Goal: Transaction & Acquisition: Subscribe to service/newsletter

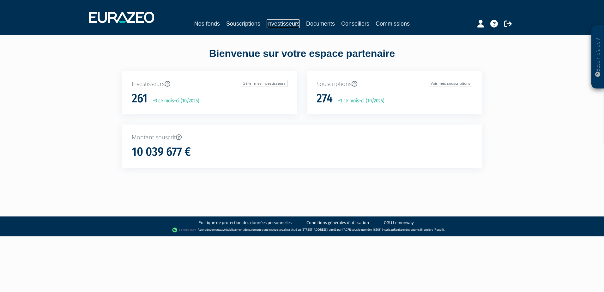
click at [277, 20] on link "Investisseurs" at bounding box center [282, 23] width 33 height 9
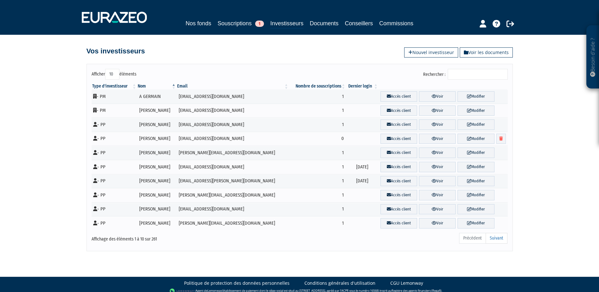
click at [475, 74] on input "Rechercher :" at bounding box center [478, 74] width 60 height 11
paste input "belair"
type input "belair"
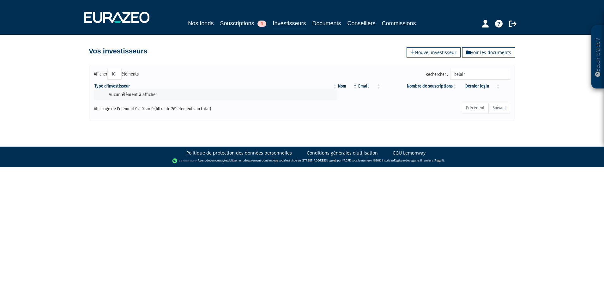
drag, startPoint x: 475, startPoint y: 74, endPoint x: 450, endPoint y: 74, distance: 25.3
click at [450, 74] on label "Rechercher : belair" at bounding box center [467, 74] width 85 height 11
type input "BELAIR"
click at [293, 28] on link "Investisseurs" at bounding box center [288, 24] width 33 height 10
click at [417, 52] on link "Nouvel investisseur" at bounding box center [433, 52] width 54 height 10
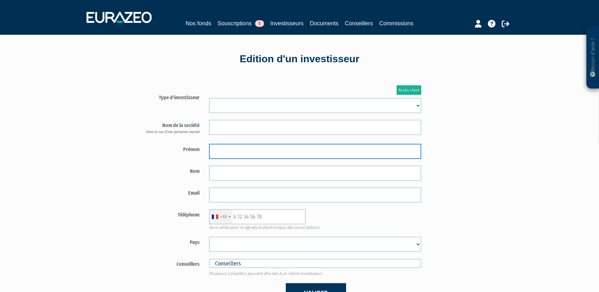
click at [233, 158] on body "Besoin d'aide ? × J'ai besoin d'aide Si vous avez une question à propos du fonc…" at bounding box center [299, 194] width 599 height 388
paste input "François"
type input "François"
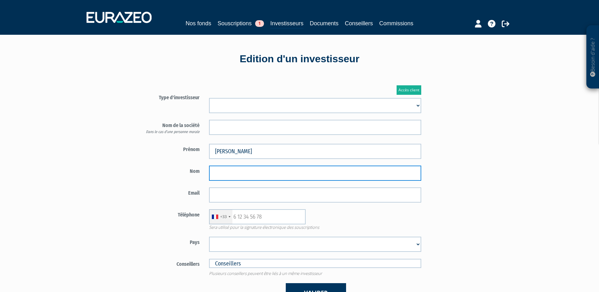
click at [215, 172] on input "text" at bounding box center [315, 172] width 212 height 15
type input "BELAIR"
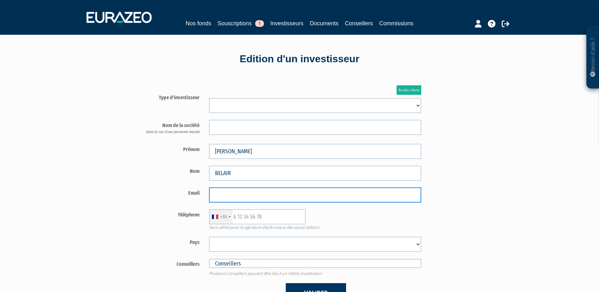
click at [226, 188] on input "email" at bounding box center [315, 194] width 212 height 15
paste input "fbelaircourlancy@gmail.com"
type input "fbelaircourlancy@gmail.com"
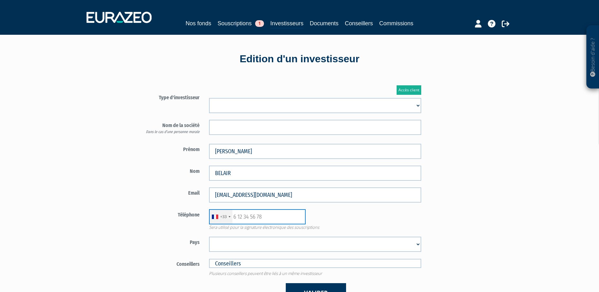
click at [264, 222] on input "text" at bounding box center [257, 216] width 97 height 15
paste input "0607804074"
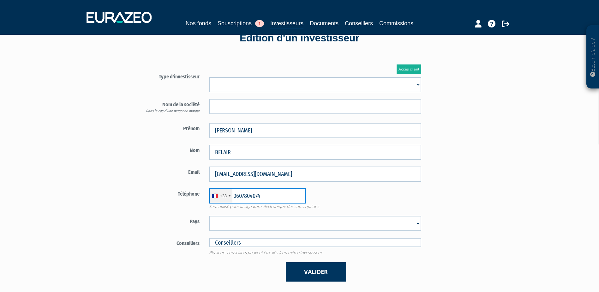
scroll to position [32, 0]
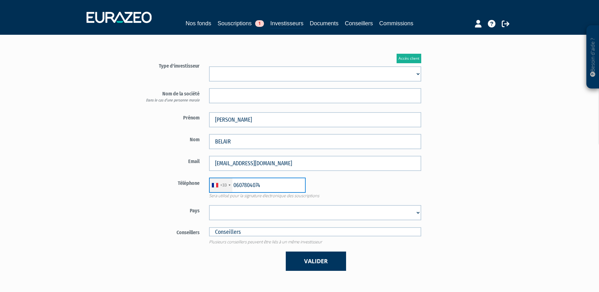
type input "0607804074"
click at [296, 217] on select "Afghanistan Afrique du Sud Albanie Algérie Allemagne Andorre Angola Anguilla An…" at bounding box center [315, 212] width 212 height 15
select select "75"
click at [209, 205] on select "Afghanistan Afrique du Sud Albanie Algérie Allemagne Andorre Angola Anguilla An…" at bounding box center [315, 212] width 212 height 15
click at [143, 173] on form "Type d'investisseur Mr Mme Société" at bounding box center [278, 165] width 295 height 210
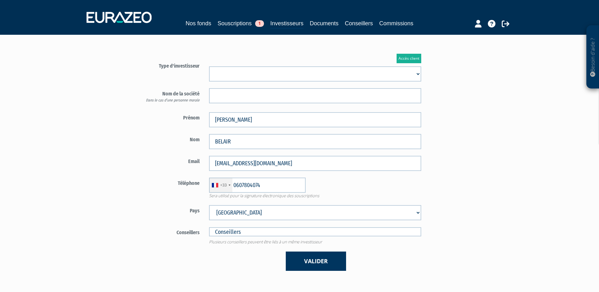
click at [246, 76] on select "Mr Mme Société" at bounding box center [315, 73] width 212 height 15
select select "1"
click at [209, 66] on select "Mr Mme Société" at bounding box center [315, 73] width 212 height 15
click at [156, 112] on label "Prénom" at bounding box center [168, 116] width 74 height 9
click at [306, 263] on button "Valider" at bounding box center [316, 260] width 60 height 19
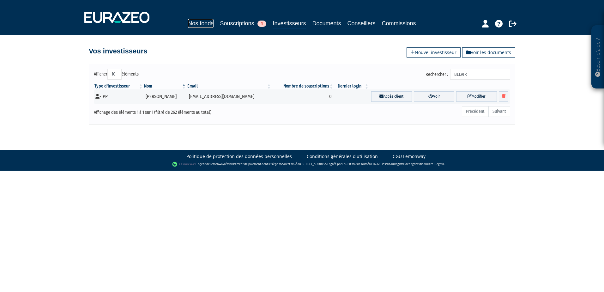
click at [197, 22] on link "Nos fonds" at bounding box center [201, 23] width 26 height 9
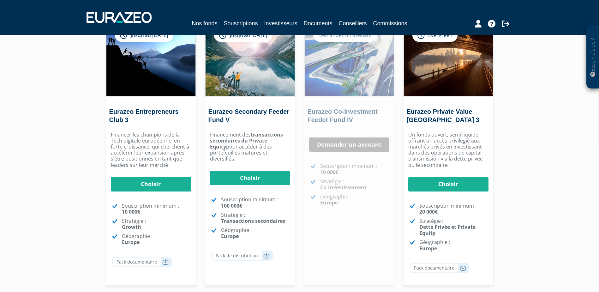
scroll to position [63, 0]
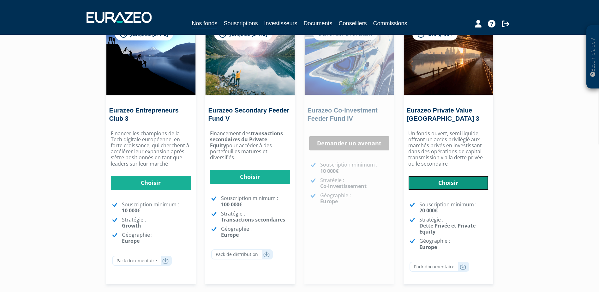
click at [453, 186] on link "Choisir" at bounding box center [448, 183] width 80 height 15
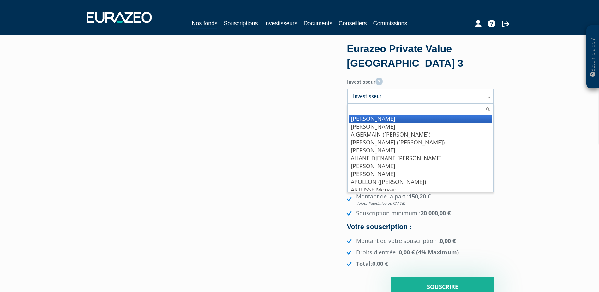
click at [379, 97] on span "Investisseur" at bounding box center [416, 96] width 127 height 8
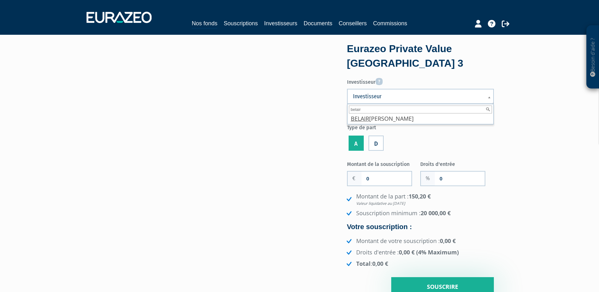
type input "belair"
click at [390, 119] on li "BELAIR François" at bounding box center [420, 119] width 143 height 8
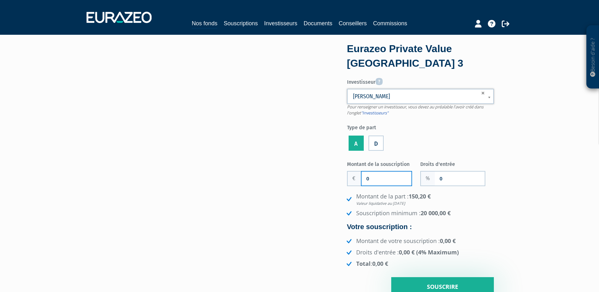
click at [376, 178] on input "0" at bounding box center [386, 178] width 50 height 14
type input "50 000"
click at [464, 178] on input "0" at bounding box center [460, 178] width 50 height 14
type input "2"
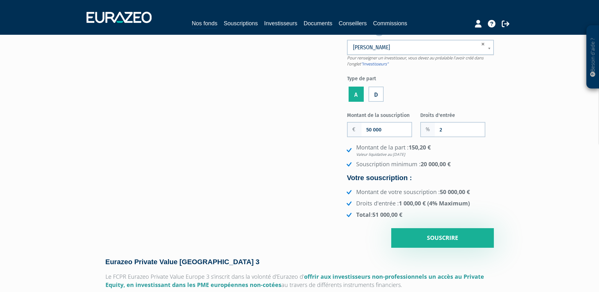
scroll to position [95, 0]
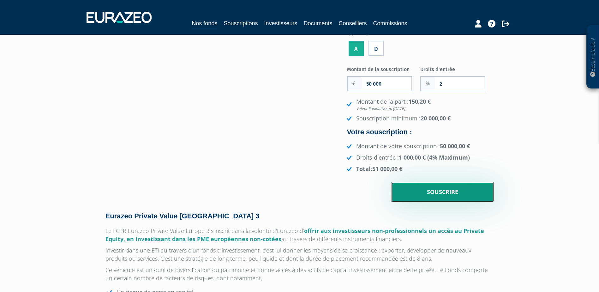
click at [420, 200] on input "Souscrire" at bounding box center [442, 192] width 103 height 20
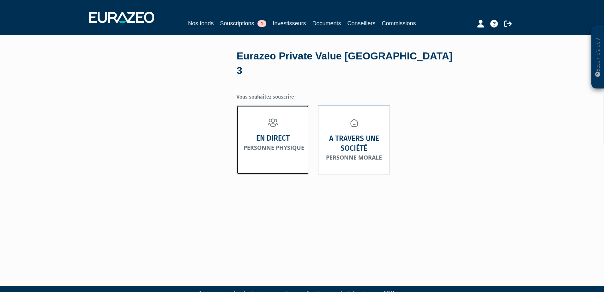
click at [273, 133] on strong "En direct" at bounding box center [272, 138] width 33 height 10
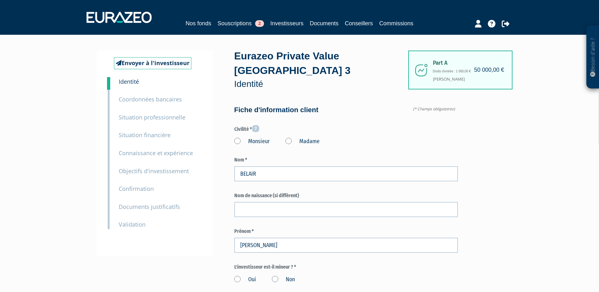
type input "6 07 80 40 74"
click at [239, 137] on label "Monsieur" at bounding box center [251, 141] width 35 height 8
click at [0, 0] on input "Monsieur" at bounding box center [0, 0] width 0 height 0
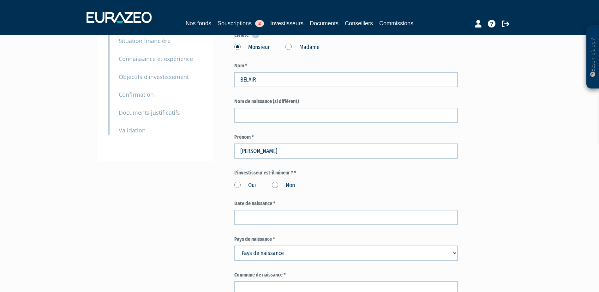
scroll to position [95, 0]
click at [276, 181] on label "Non" at bounding box center [283, 185] width 23 height 8
click at [0, 0] on input "Non" at bounding box center [0, 0] width 0 height 0
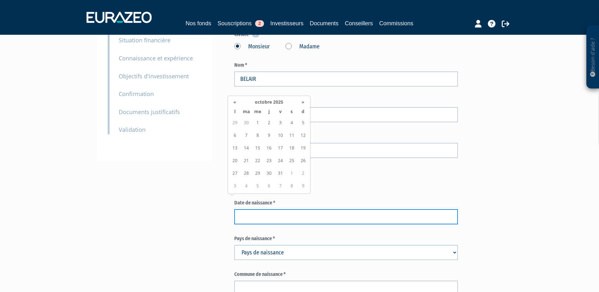
click at [273, 209] on input at bounding box center [345, 216] width 223 height 15
type input "22/11/1958"
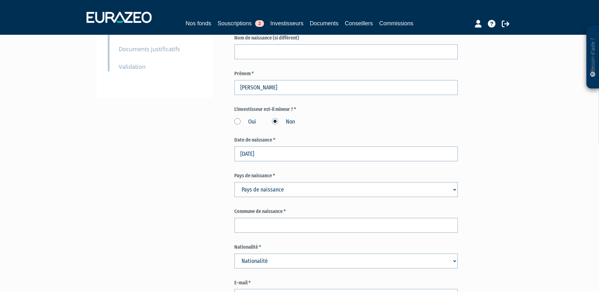
scroll to position [158, 0]
click at [282, 182] on select "Pays de naissance Afghanistan Afrique du Sud Albanie Algérie Allemagne Andorre" at bounding box center [345, 189] width 223 height 15
select select "75"
click at [234, 182] on select "Pays de naissance Afghanistan Afrique du Sud Albanie Algérie Allemagne Andorre" at bounding box center [345, 189] width 223 height 15
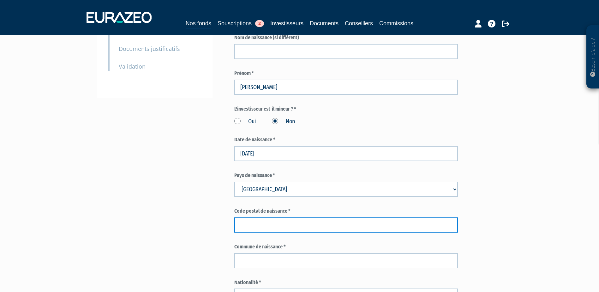
click at [260, 217] on input "text" at bounding box center [345, 224] width 223 height 15
type input "08000"
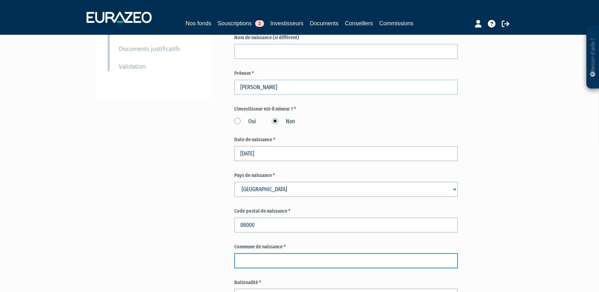
click at [279, 253] on input "text" at bounding box center [345, 260] width 223 height 15
paste input "Charleville"
type input "Charleville"
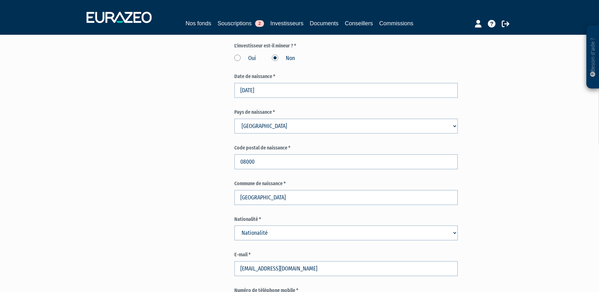
click at [258, 225] on select "Nationalité Afghanistan Afrique du Sud Albanie Algérie Allemagne Andorre" at bounding box center [345, 232] width 223 height 15
select select "75"
click at [234, 225] on select "Nationalité Afghanistan Afrique du Sud Albanie Algérie Allemagne Andorre" at bounding box center [345, 232] width 223 height 15
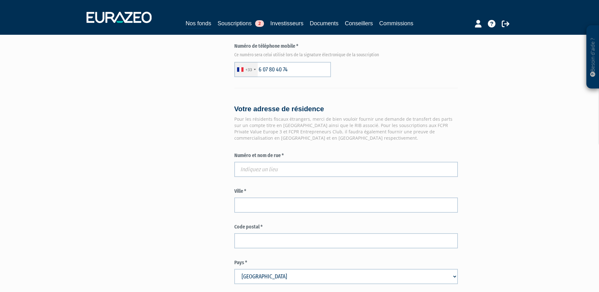
scroll to position [474, 0]
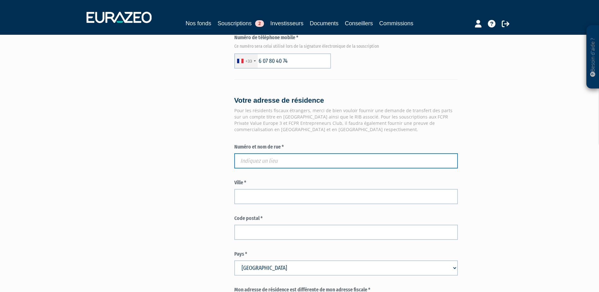
click at [269, 153] on input "text" at bounding box center [345, 160] width 223 height 15
paste input "19 AVENUE CARNOT"
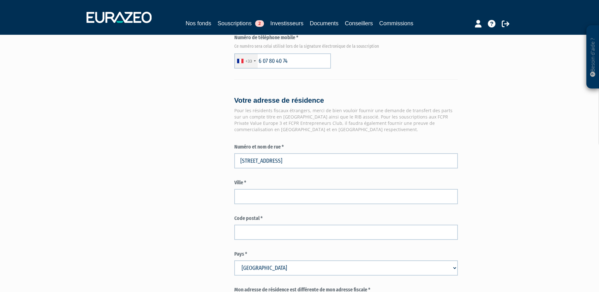
type input "19 Avenue Carnot, Connerré, France"
type input "Connerré"
type input "72160"
type input "19 Avenue Carnot"
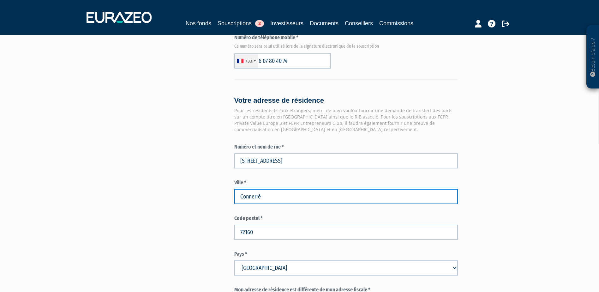
drag, startPoint x: 277, startPoint y: 182, endPoint x: 206, endPoint y: 177, distance: 71.2
click at [206, 177] on div "Envoyer à l'investisseur 1 Identité 2 Coordonnées bancaires 3 Situation profess…" at bounding box center [299, 28] width 396 height 903
paste input "CHAUMONT"
type input "CHAUMONT"
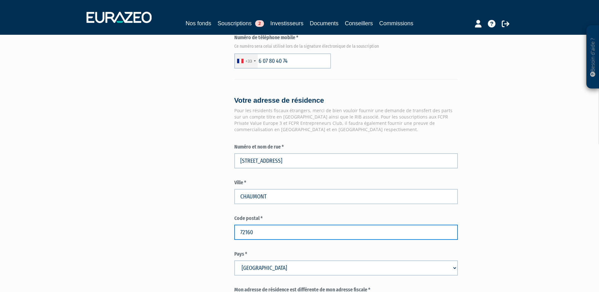
drag, startPoint x: 214, startPoint y: 216, endPoint x: 201, endPoint y: 216, distance: 12.6
click at [201, 216] on div "Envoyer à l'investisseur 1 Identité 2 Coordonnées bancaires 3 Situation profess…" at bounding box center [299, 28] width 396 height 903
paste input "52000"
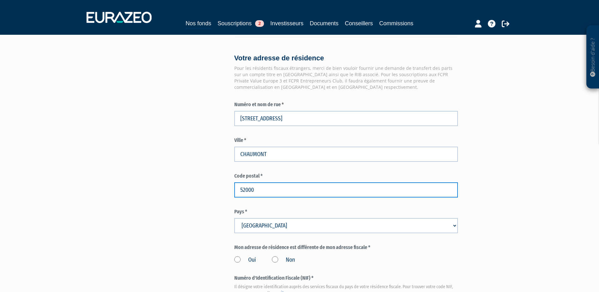
scroll to position [600, 0]
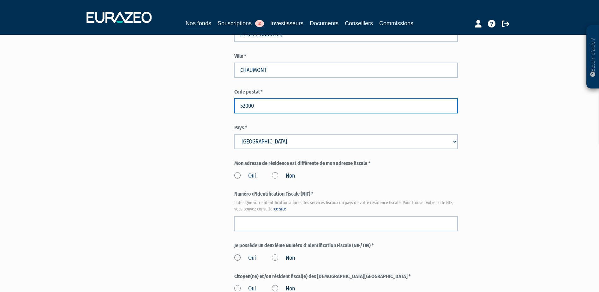
type input "52000"
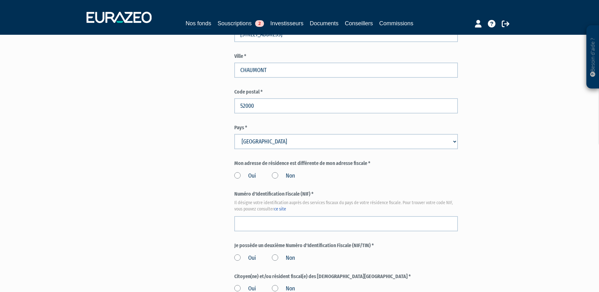
click at [238, 172] on label "Oui" at bounding box center [245, 176] width 22 height 8
click at [0, 0] on input "Oui" at bounding box center [0, 0] width 0 height 0
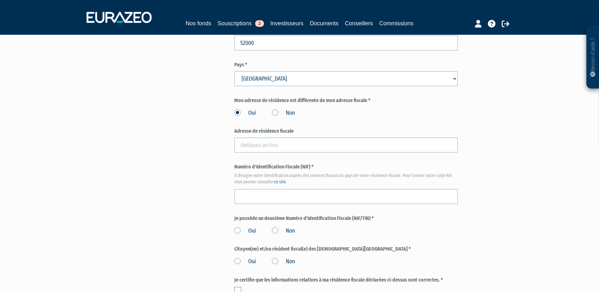
scroll to position [663, 0]
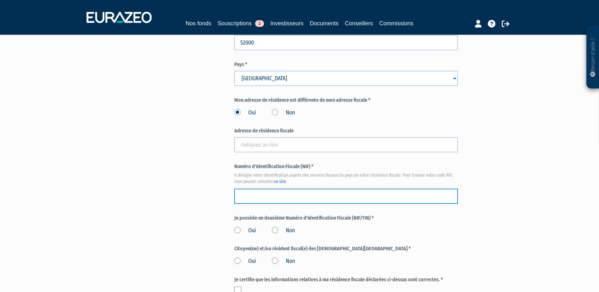
click at [324, 188] on input "text" at bounding box center [345, 195] width 223 height 15
type input "0668306287047"
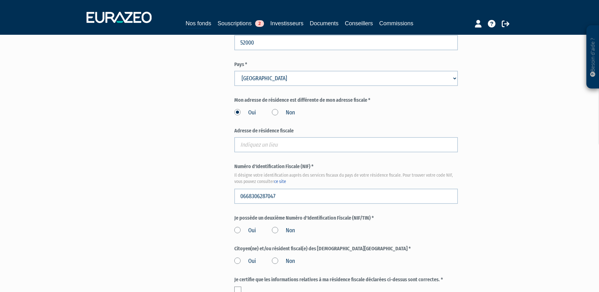
click at [273, 109] on label "Non" at bounding box center [283, 113] width 23 height 8
click at [0, 0] on input "Non" at bounding box center [0, 0] width 0 height 0
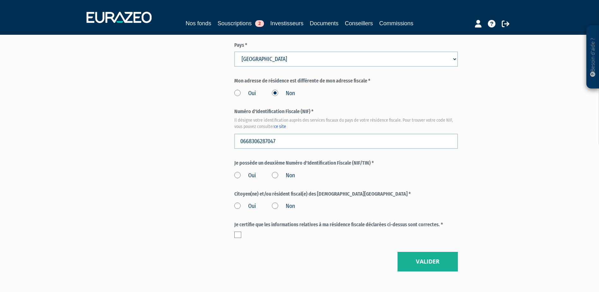
scroll to position [694, 0]
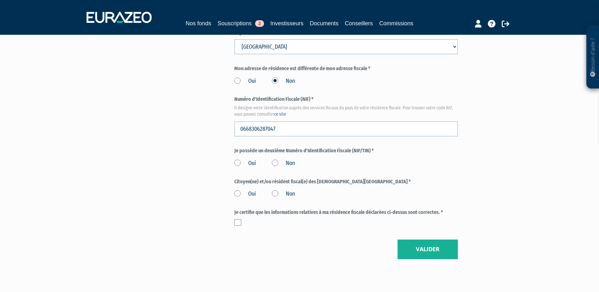
click at [276, 159] on label "Non" at bounding box center [283, 163] width 23 height 8
click at [0, 0] on input "Non" at bounding box center [0, 0] width 0 height 0
click at [276, 190] on label "Non" at bounding box center [283, 194] width 23 height 8
click at [0, 0] on input "Non" at bounding box center [0, 0] width 0 height 0
click at [237, 219] on label at bounding box center [237, 222] width 7 height 6
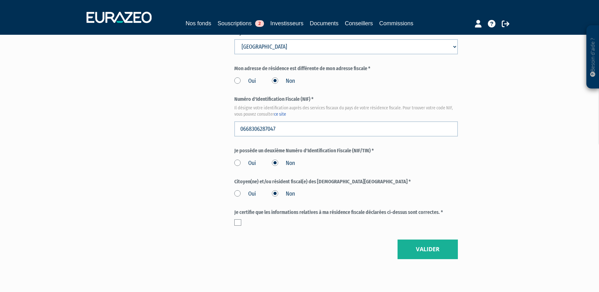
click at [0, 0] on input "checkbox" at bounding box center [0, 0] width 0 height 0
click at [443, 242] on button "Valider" at bounding box center [427, 249] width 60 height 20
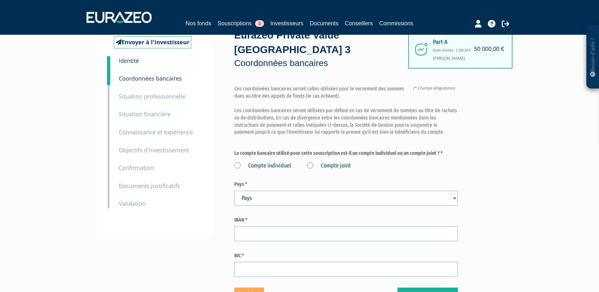
scroll to position [32, 0]
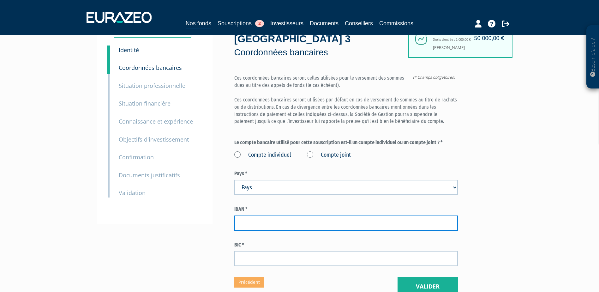
click at [253, 215] on input "text" at bounding box center [345, 222] width 223 height 15
type input "FR7630004001440000167885203"
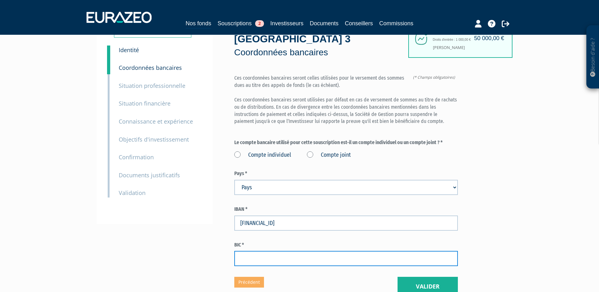
click at [258, 251] on input "text" at bounding box center [345, 258] width 223 height 15
type input "BNPAFRPPXXX"
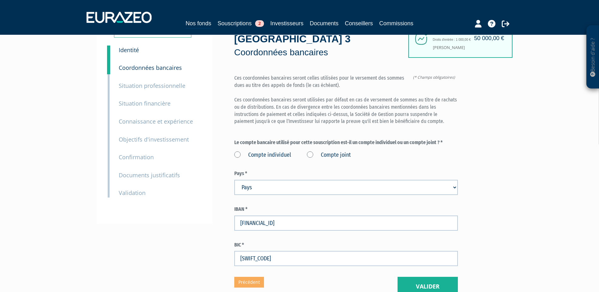
click at [311, 151] on label "Compte joint" at bounding box center [329, 155] width 44 height 8
click at [0, 0] on joint "Compte joint" at bounding box center [0, 0] width 0 height 0
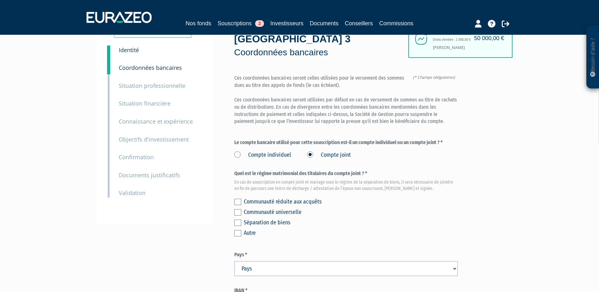
click at [240, 199] on label at bounding box center [237, 202] width 7 height 6
click at [0, 0] on input "checkbox" at bounding box center [0, 0] width 0 height 0
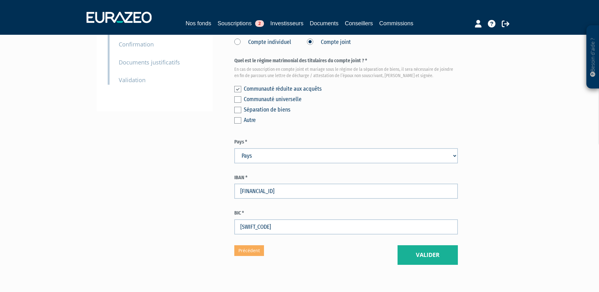
scroll to position [158, 0]
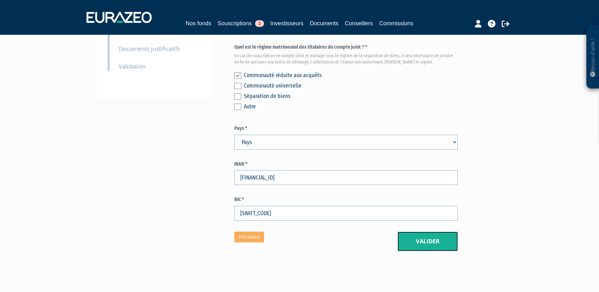
click at [408, 231] on button "Valider" at bounding box center [427, 241] width 60 height 20
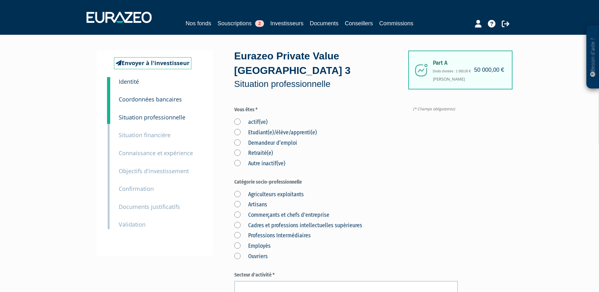
click at [244, 118] on label "actif(ve)" at bounding box center [250, 122] width 33 height 8
click at [0, 0] on input "actif(ve)" at bounding box center [0, 0] width 0 height 0
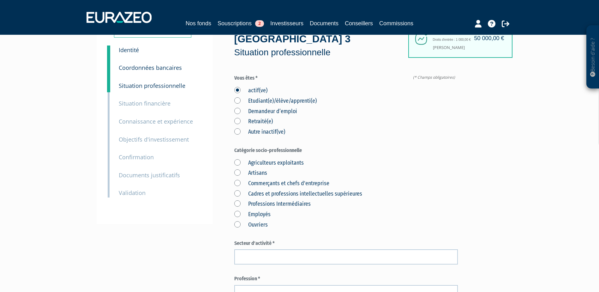
click at [255, 179] on label "Commerçants et chefs d'entreprise" at bounding box center [281, 183] width 95 height 8
click at [0, 0] on d\'entreprise "Commerçants et chefs d'entreprise" at bounding box center [0, 0] width 0 height 0
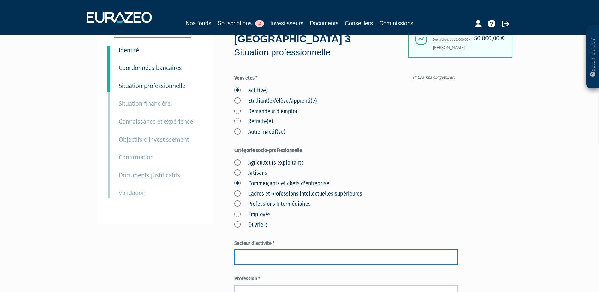
click at [254, 249] on input "text" at bounding box center [345, 256] width 223 height 15
paste input "Chirurgien"
type input "Chirurgien"
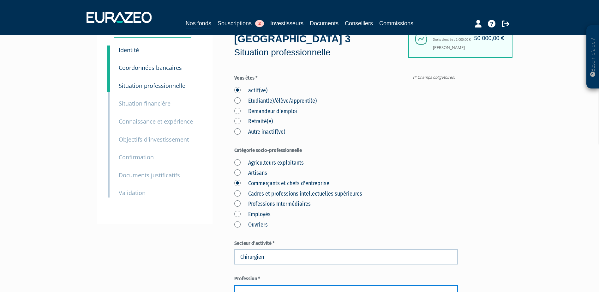
click at [258, 285] on input "text" at bounding box center [345, 292] width 223 height 15
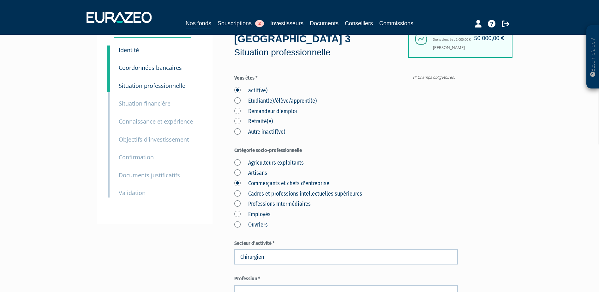
click at [223, 254] on div "Envoyer à l'investisseur 1 Identité 2 Coordonnées bancaires 3 Situation profess…" at bounding box center [299, 277] width 396 height 517
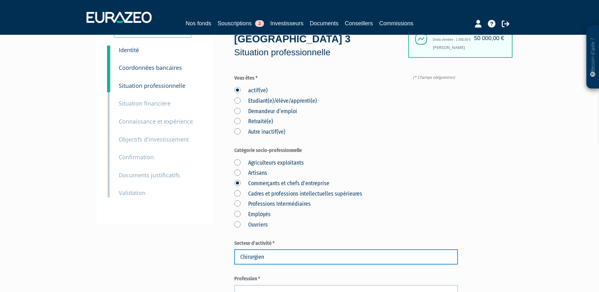
drag, startPoint x: 278, startPoint y: 242, endPoint x: 237, endPoint y: 244, distance: 41.1
click at [241, 249] on input "Chirurgien" at bounding box center [345, 256] width 223 height 15
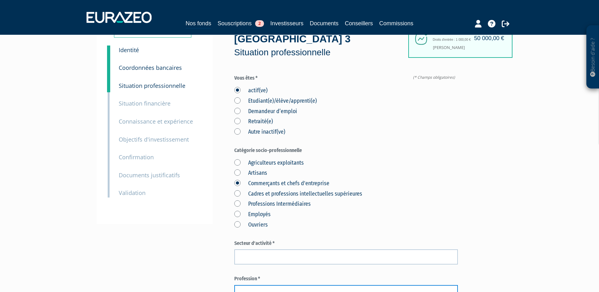
click at [251, 285] on input "text" at bounding box center [345, 292] width 223 height 15
paste input "Chirurgien"
type input "Chirurgien"
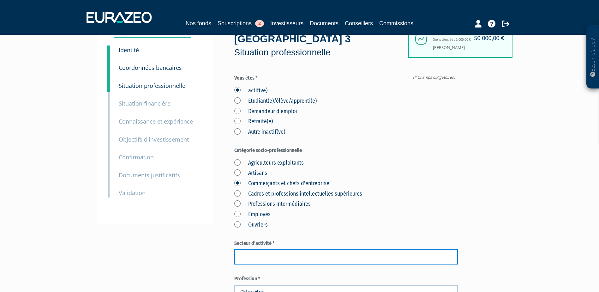
click at [265, 249] on input "text" at bounding box center [345, 256] width 223 height 15
click at [266, 249] on input "santé (profdession libérale" at bounding box center [345, 256] width 223 height 15
click at [270, 249] on input "santé (profdession libérale" at bounding box center [345, 256] width 223 height 15
click at [304, 249] on input "santé (profession libérale" at bounding box center [345, 256] width 223 height 15
drag, startPoint x: 306, startPoint y: 241, endPoint x: 253, endPoint y: 240, distance: 53.4
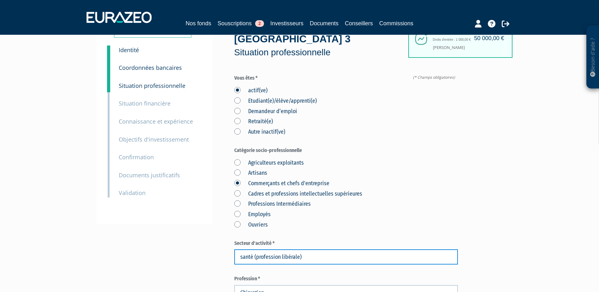
click at [253, 249] on input "santé (profession libérale)" at bounding box center [345, 256] width 223 height 15
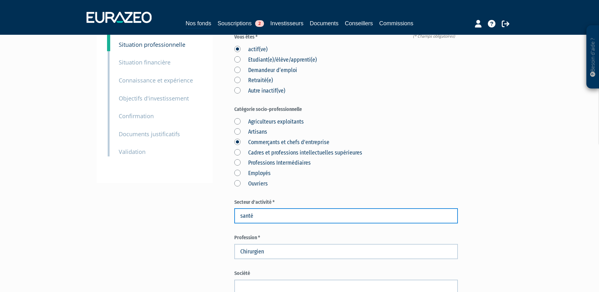
scroll to position [126, 0]
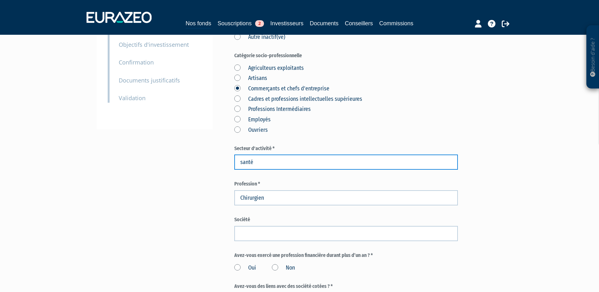
type input "santé"
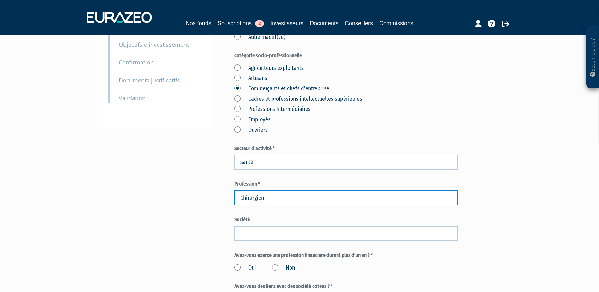
click at [282, 190] on input "Chirurgien" at bounding box center [345, 197] width 223 height 15
paste input "(profession libérale)"
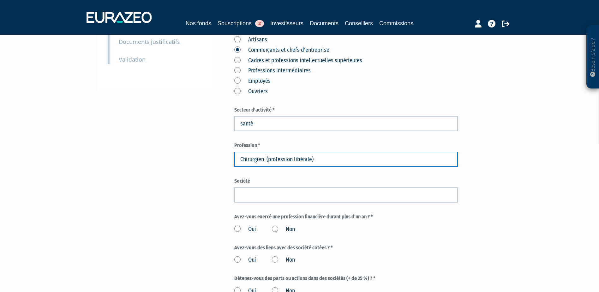
scroll to position [221, 0]
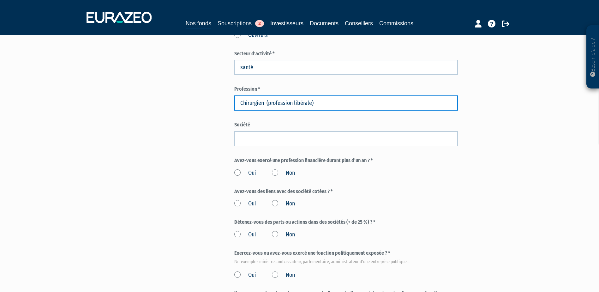
type input "Chirurgien (profession libérale)"
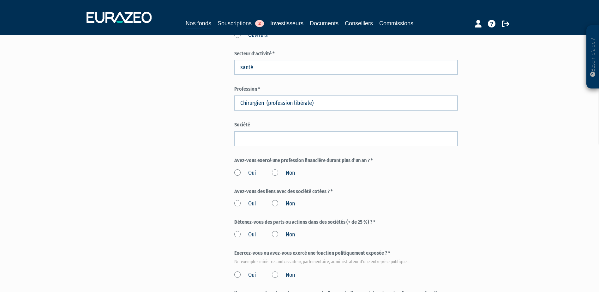
click at [277, 169] on label "Non" at bounding box center [283, 173] width 23 height 8
click at [0, 0] on input "Non" at bounding box center [0, 0] width 0 height 0
click at [275, 200] on label "Non" at bounding box center [283, 204] width 23 height 8
click at [0, 0] on input "Non" at bounding box center [0, 0] width 0 height 0
click at [277, 230] on label "Non" at bounding box center [283, 234] width 23 height 8
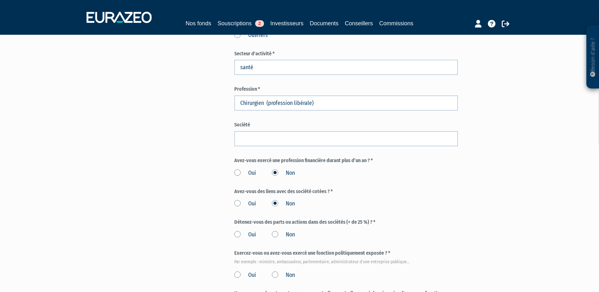
click at [0, 0] on input "Non" at bounding box center [0, 0] width 0 height 0
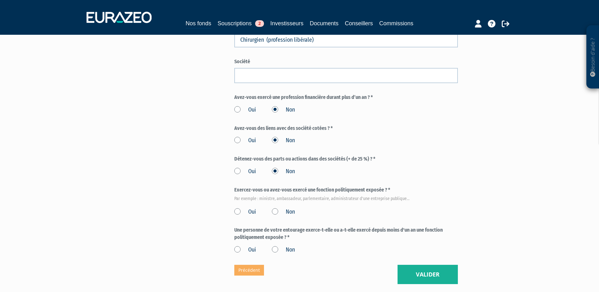
click at [277, 208] on label "Non" at bounding box center [283, 212] width 23 height 8
click at [0, 0] on input "Non" at bounding box center [0, 0] width 0 height 0
click at [278, 246] on label "Non" at bounding box center [283, 250] width 23 height 8
click at [0, 0] on input "Non" at bounding box center [0, 0] width 0 height 0
click at [408, 265] on button "Valider" at bounding box center [427, 275] width 60 height 20
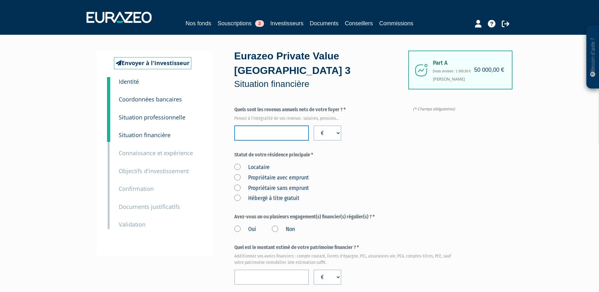
click at [283, 125] on input "number" at bounding box center [271, 132] width 74 height 15
paste input "285000"
drag, startPoint x: 248, startPoint y: 117, endPoint x: 263, endPoint y: 121, distance: 15.4
click at [263, 125] on input "285000" at bounding box center [271, 132] width 74 height 15
type input "285000"
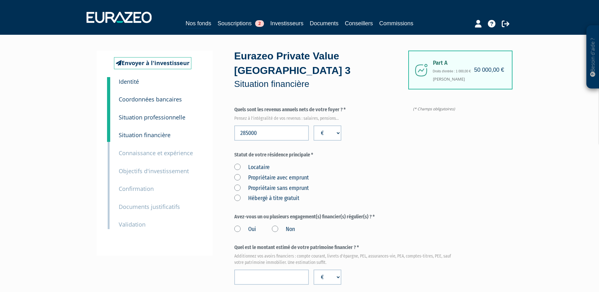
click at [417, 151] on label "Statut de votre résidence principale *" at bounding box center [345, 154] width 223 height 7
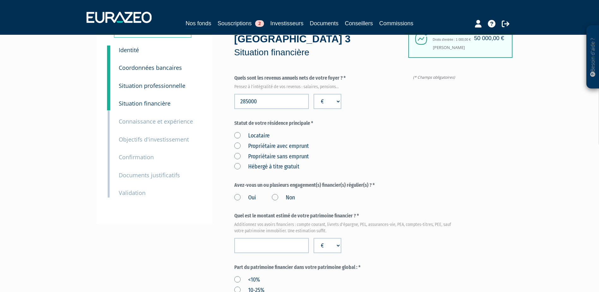
click at [238, 132] on label "Locataire" at bounding box center [251, 136] width 35 height 8
click at [0, 0] on input "Locataire" at bounding box center [0, 0] width 0 height 0
click at [283, 194] on label "Non" at bounding box center [283, 198] width 23 height 8
click at [0, 0] on input "Non" at bounding box center [0, 0] width 0 height 0
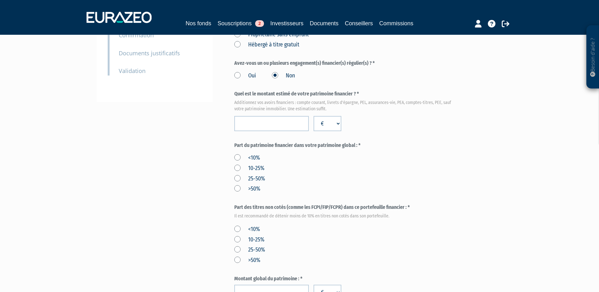
scroll to position [158, 0]
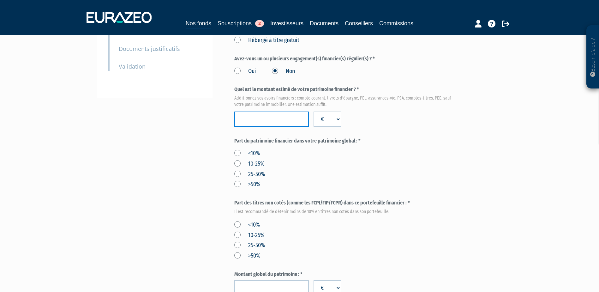
click at [267, 111] on input "number" at bounding box center [271, 118] width 74 height 15
paste input "1159021"
type input "1159021"
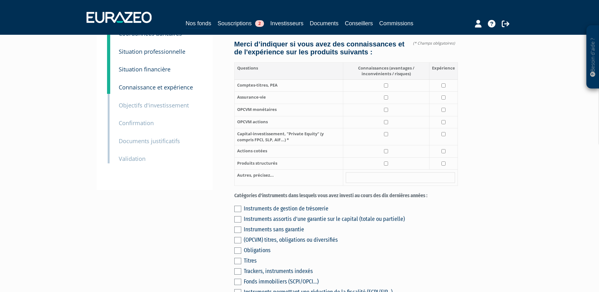
scroll to position [63, 0]
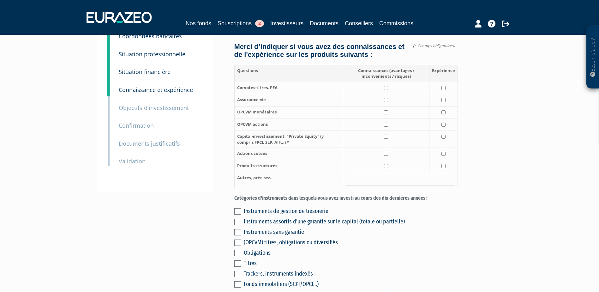
click at [141, 71] on small "Situation financière" at bounding box center [145, 72] width 52 height 8
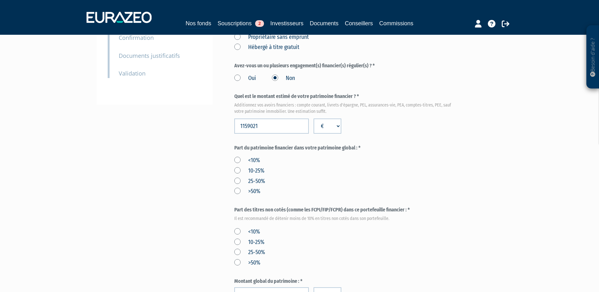
scroll to position [189, 0]
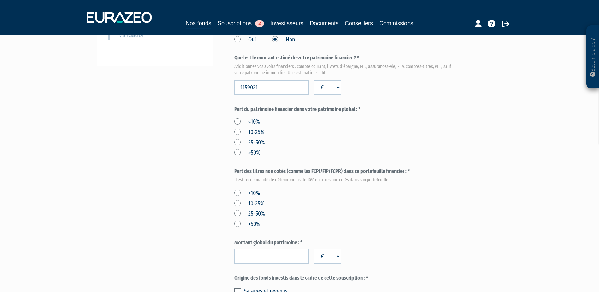
click at [240, 220] on label ">50%" at bounding box center [247, 224] width 26 height 8
click at [0, 0] on input ">50%" at bounding box center [0, 0] width 0 height 0
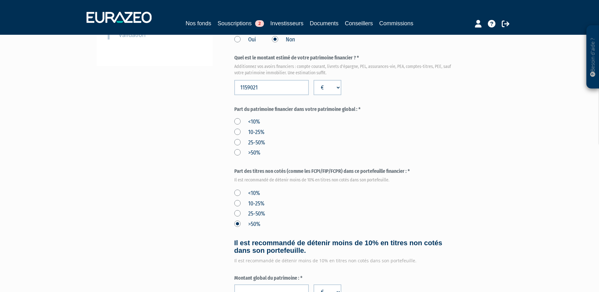
click at [237, 189] on label "<10%" at bounding box center [247, 193] width 26 height 8
click at [0, 0] on input "<10%" at bounding box center [0, 0] width 0 height 0
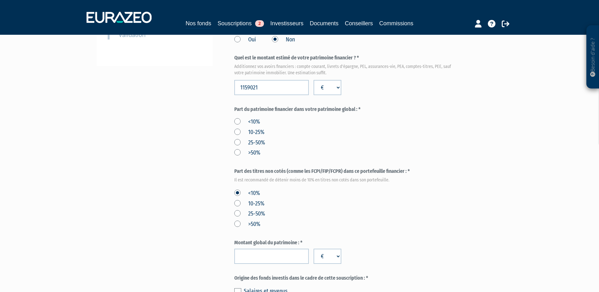
click at [240, 149] on label ">50%" at bounding box center [247, 153] width 26 height 8
click at [0, 0] on input ">50%" at bounding box center [0, 0] width 0 height 0
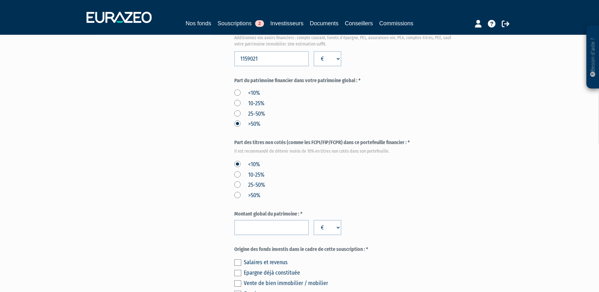
scroll to position [253, 0]
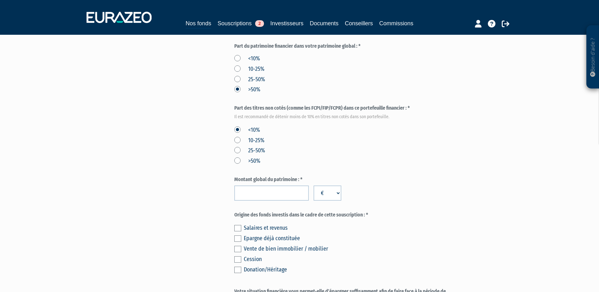
click at [282, 188] on form "(* Champs obligatoires) Quels sont les revenus annuels nets de votre foyer ? * …" at bounding box center [345, 84] width 223 height 461
click at [276, 185] on input "number" at bounding box center [271, 192] width 74 height 15
paste input "1199021"
type input "1199021"
click at [173, 177] on div "Envoyer à l'investisseur 1 Identité 2 Coordonnées bancaires 3 Situation profess…" at bounding box center [299, 71] width 396 height 547
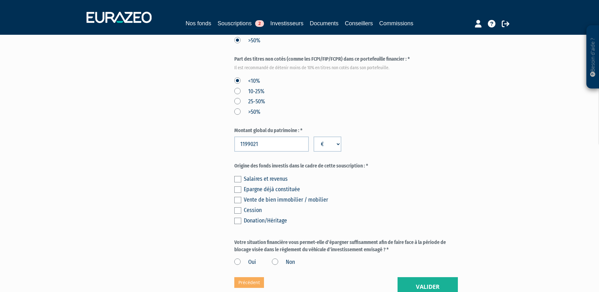
scroll to position [316, 0]
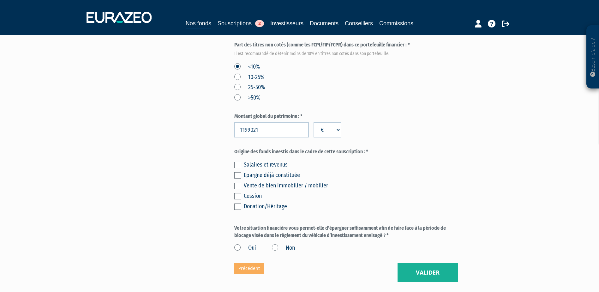
click at [244, 170] on div "Epargne déjà constituée" at bounding box center [351, 174] width 214 height 9
click at [236, 172] on label at bounding box center [237, 175] width 7 height 6
click at [0, 0] on input "checkbox" at bounding box center [0, 0] width 0 height 0
click at [241, 244] on label "Oui" at bounding box center [245, 248] width 22 height 8
click at [0, 0] on input "Oui" at bounding box center [0, 0] width 0 height 0
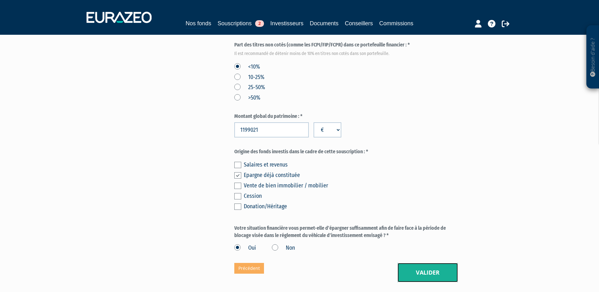
click at [448, 264] on button "Valider" at bounding box center [427, 273] width 60 height 20
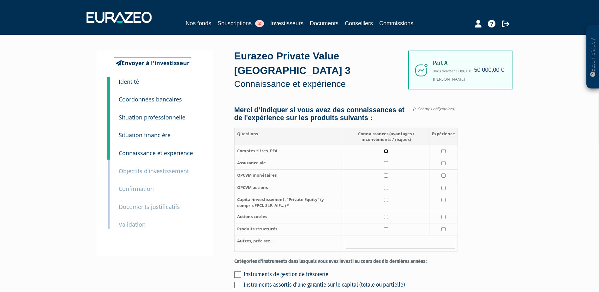
click at [388, 149] on input "checkbox" at bounding box center [386, 151] width 4 height 4
checkbox input "true"
click at [443, 149] on input "checkbox" at bounding box center [443, 151] width 4 height 4
checkbox input "true"
click at [389, 194] on td at bounding box center [386, 202] width 86 height 17
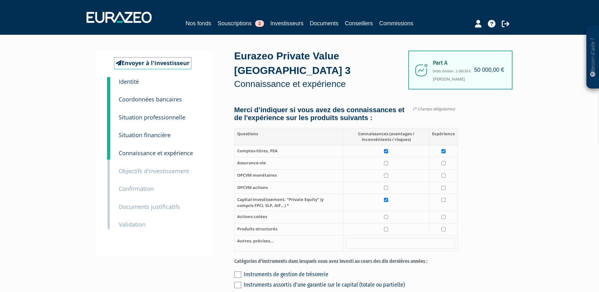
checkbox input "true"
click at [385, 159] on td at bounding box center [386, 163] width 86 height 12
checkbox input "true"
click at [444, 161] on input "checkbox" at bounding box center [443, 163] width 4 height 4
checkbox input "true"
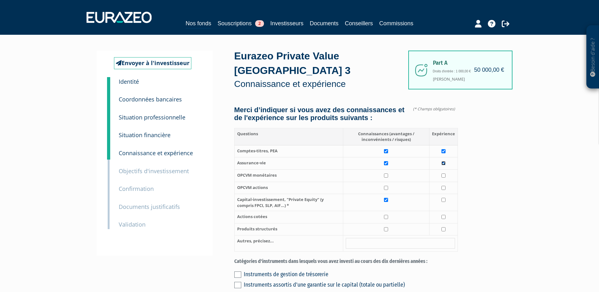
scroll to position [63, 0]
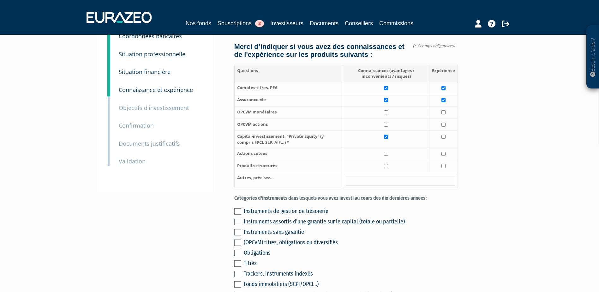
click at [235, 208] on label at bounding box center [237, 211] width 7 height 6
click at [0, 0] on input "checkbox" at bounding box center [0, 0] width 0 height 0
click at [237, 218] on label at bounding box center [237, 221] width 7 height 6
click at [0, 0] on input "checkbox" at bounding box center [0, 0] width 0 height 0
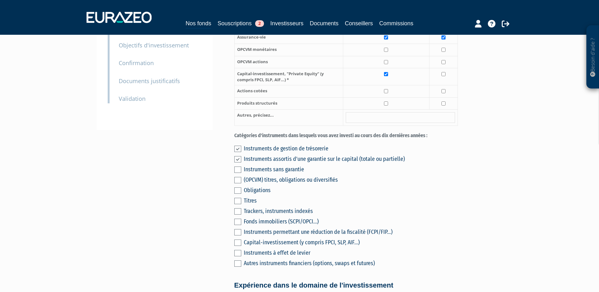
scroll to position [126, 0]
click at [240, 197] on label at bounding box center [237, 200] width 7 height 6
click at [0, 0] on input "checkbox" at bounding box center [0, 0] width 0 height 0
click at [236, 218] on label at bounding box center [237, 221] width 7 height 6
click at [0, 0] on input "checkbox" at bounding box center [0, 0] width 0 height 0
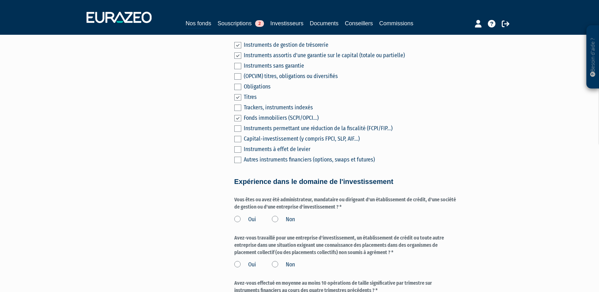
scroll to position [253, 0]
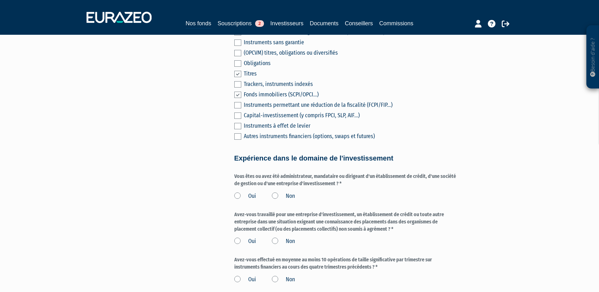
click at [277, 192] on label "Non" at bounding box center [283, 196] width 23 height 8
click at [0, 0] on input "Non" at bounding box center [0, 0] width 0 height 0
click at [273, 237] on label "Non" at bounding box center [283, 241] width 23 height 8
click at [0, 0] on input "Non" at bounding box center [0, 0] width 0 height 0
click at [275, 275] on label "Non" at bounding box center [283, 279] width 23 height 8
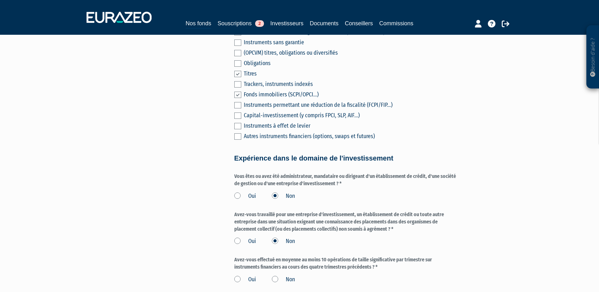
click at [0, 0] on input "Non" at bounding box center [0, 0] width 0 height 0
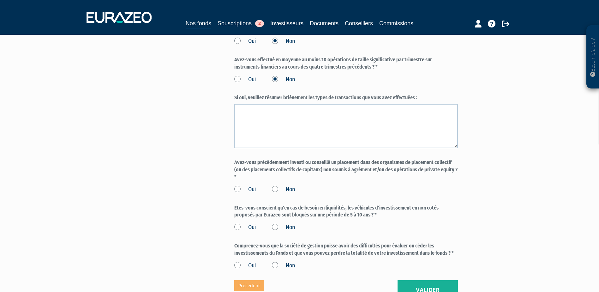
scroll to position [474, 0]
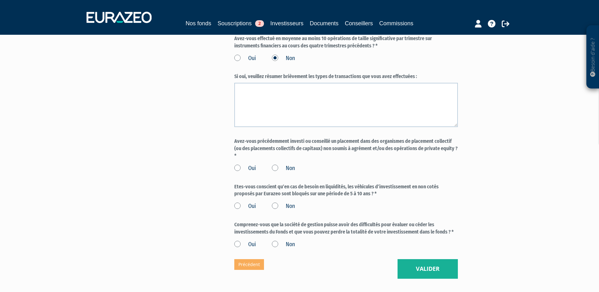
click at [282, 164] on label "Non" at bounding box center [283, 168] width 23 height 8
click at [0, 0] on input "Non" at bounding box center [0, 0] width 0 height 0
click at [239, 202] on label "Oui" at bounding box center [245, 206] width 22 height 8
click at [0, 0] on input "Oui" at bounding box center [0, 0] width 0 height 0
click at [239, 238] on div "Oui Non" at bounding box center [345, 243] width 223 height 10
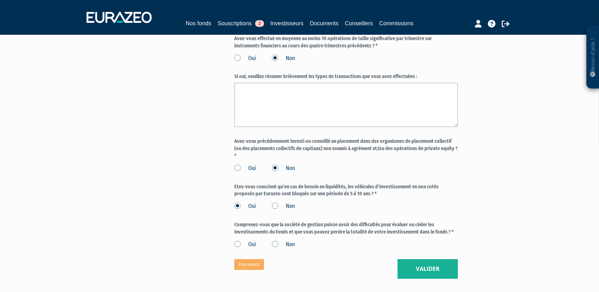
click at [235, 240] on label "Oui" at bounding box center [245, 244] width 22 height 8
click at [0, 0] on input "Oui" at bounding box center [0, 0] width 0 height 0
click at [414, 261] on button "Valider" at bounding box center [427, 269] width 60 height 20
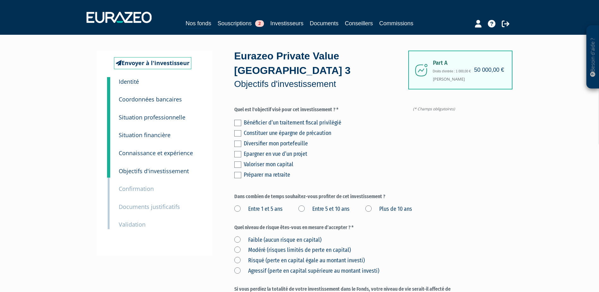
click at [244, 139] on div "Diversifier mon portefeuille" at bounding box center [351, 143] width 214 height 9
click at [239, 140] on label at bounding box center [237, 143] width 7 height 6
click at [0, 0] on input "checkbox" at bounding box center [0, 0] width 0 height 0
click at [370, 205] on label "Plus de 10 ans" at bounding box center [388, 209] width 47 height 8
click at [0, 0] on ans "Plus de 10 ans" at bounding box center [0, 0] width 0 height 0
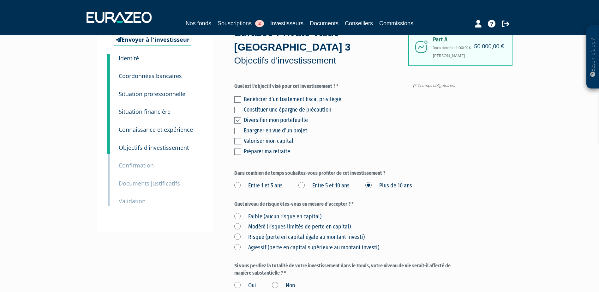
scroll to position [32, 0]
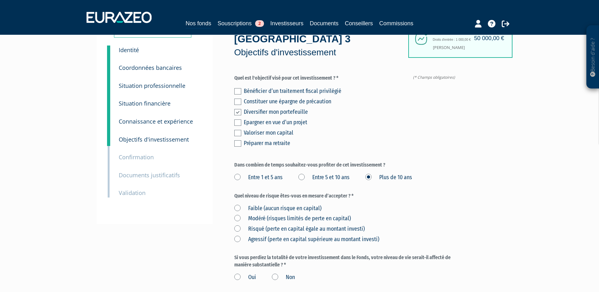
click at [251, 225] on label "Risqué (perte en capital égale au montant investi)" at bounding box center [299, 229] width 130 height 8
click at [0, 0] on investi\) "Risqué (perte en capital égale au montant investi)" at bounding box center [0, 0] width 0 height 0
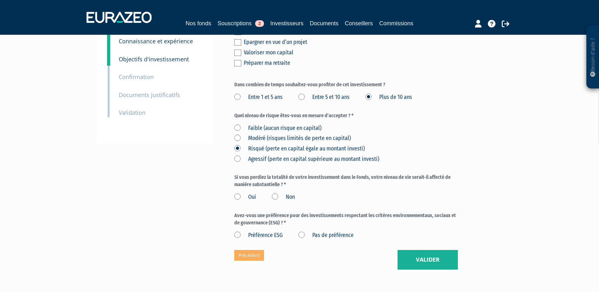
scroll to position [126, 0]
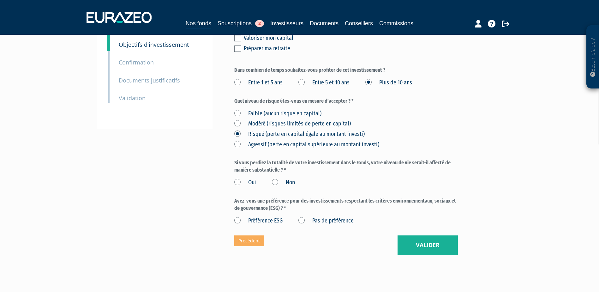
click at [278, 178] on label "Non" at bounding box center [283, 182] width 23 height 8
click at [0, 0] on input "Non" at bounding box center [0, 0] width 0 height 0
click at [341, 217] on label "Pas de préférence" at bounding box center [325, 221] width 55 height 8
click at [0, 0] on préférence "Pas de préférence" at bounding box center [0, 0] width 0 height 0
click at [427, 235] on button "Valider" at bounding box center [427, 245] width 60 height 20
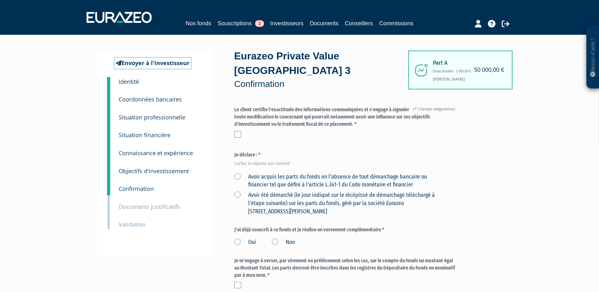
click at [235, 131] on label at bounding box center [237, 134] width 7 height 6
click at [0, 0] on input "checkbox" at bounding box center [0, 0] width 0 height 0
click at [241, 173] on label "Avoir acquis les parts du fonds en l'absence de tout démarchage bancaire ou fin…" at bounding box center [338, 181] width 209 height 16
click at [0, 0] on financier "Avoir acquis les parts du fonds en l'absence de tout démarchage bancaire ou fin…" at bounding box center [0, 0] width 0 height 0
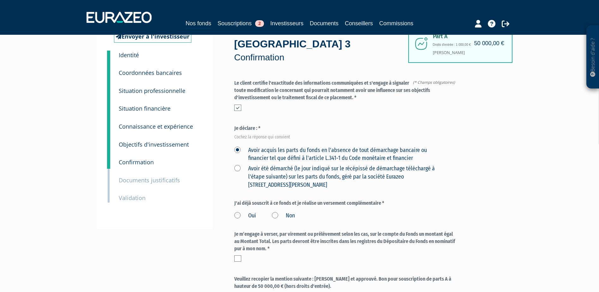
scroll to position [63, 0]
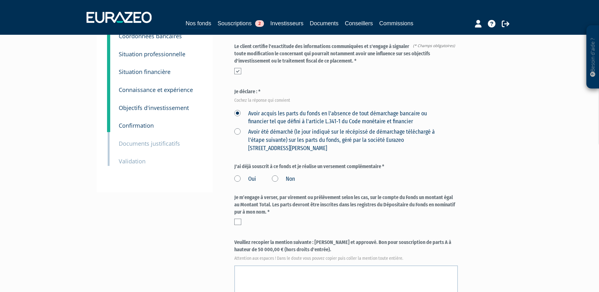
click at [277, 175] on label "Non" at bounding box center [283, 179] width 23 height 8
click at [0, 0] on input "Non" at bounding box center [0, 0] width 0 height 0
click at [238, 218] on label at bounding box center [237, 221] width 7 height 6
click at [0, 0] on input "checkbox" at bounding box center [0, 0] width 0 height 0
drag, startPoint x: 314, startPoint y: 229, endPoint x: 322, endPoint y: 236, distance: 10.5
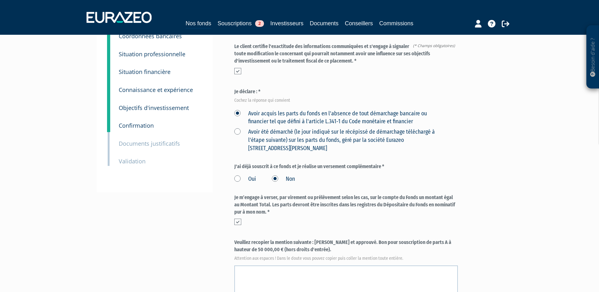
click at [322, 239] on label "Veuillez recopier la mention suivante : [PERSON_NAME] et approuvé. Bon pour sou…" at bounding box center [345, 249] width 223 height 21
copy label "[PERSON_NAME] et approuvé. Bon pour souscription de parts A à hauteur de 50 000…"
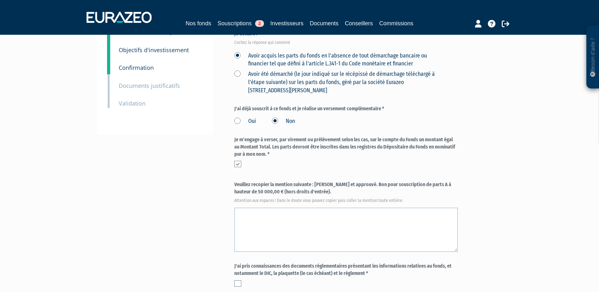
scroll to position [126, 0]
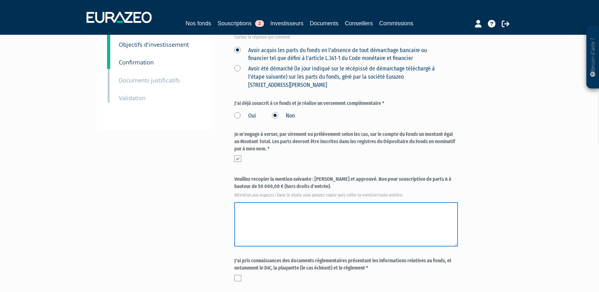
click at [316, 213] on textarea at bounding box center [345, 224] width 223 height 44
paste textarea "[PERSON_NAME] et approuvé. Bon pour souscription de parts A à hauteur de 50 000…"
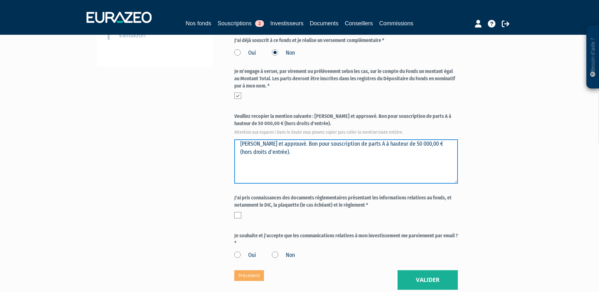
scroll to position [189, 0]
type textarea "[PERSON_NAME] et approuvé. Bon pour souscription de parts A à hauteur de 50 000…"
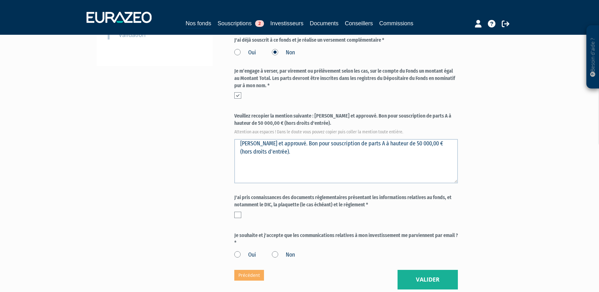
click at [235, 211] on label at bounding box center [237, 214] width 7 height 6
click at [0, 0] on input "checkbox" at bounding box center [0, 0] width 0 height 0
click at [241, 251] on label "Oui" at bounding box center [245, 255] width 22 height 8
click at [0, 0] on input "Oui" at bounding box center [0, 0] width 0 height 0
click at [452, 271] on button "Valider" at bounding box center [427, 280] width 60 height 20
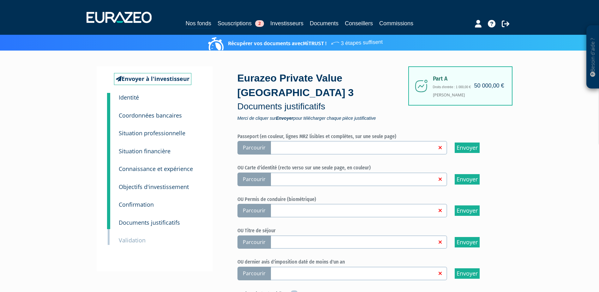
click at [285, 144] on link at bounding box center [353, 147] width 168 height 6
click at [0, 0] on input "Parcourir" at bounding box center [0, 0] width 0 height 0
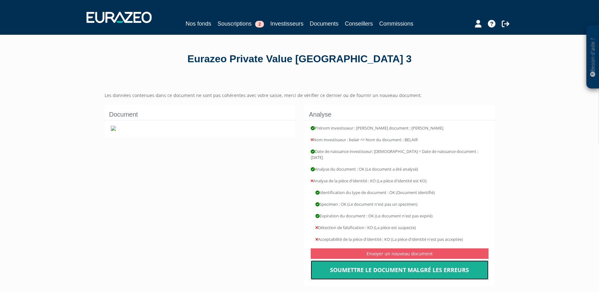
click at [386, 264] on link "Soumettre le document malgré les erreurs" at bounding box center [400, 270] width 178 height 20
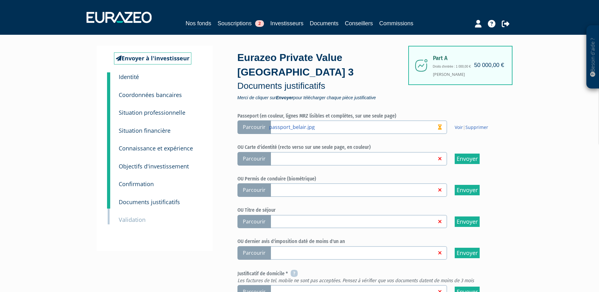
scroll to position [32, 0]
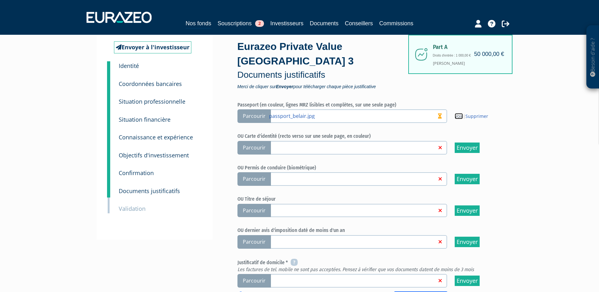
click at [460, 113] on link "Voir" at bounding box center [459, 116] width 8 height 6
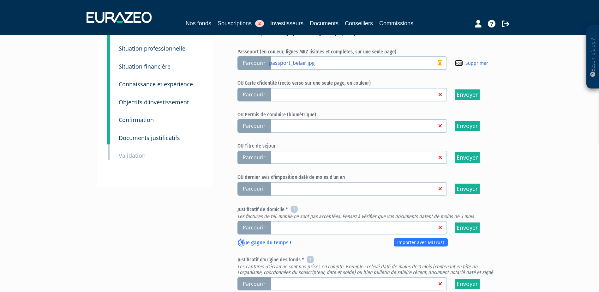
scroll to position [95, 0]
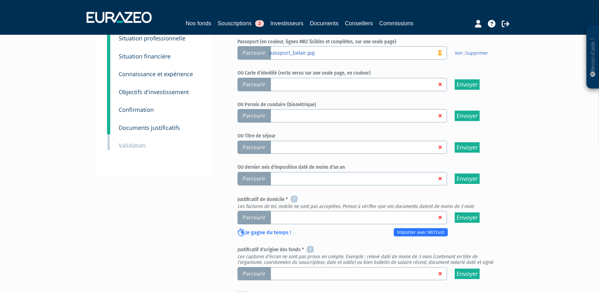
click at [303, 214] on link at bounding box center [353, 217] width 168 height 6
click at [0, 0] on input "Parcourir" at bounding box center [0, 0] width 0 height 0
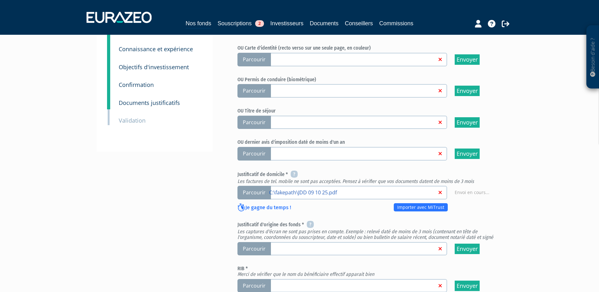
scroll to position [158, 0]
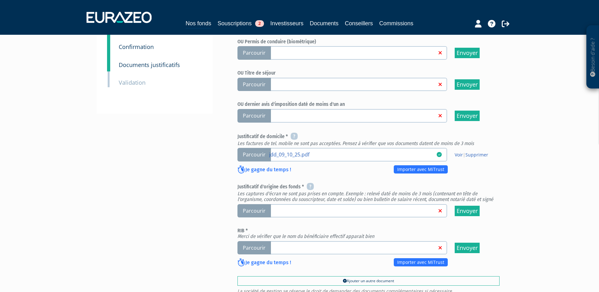
scroll to position [158, 0]
click at [314, 207] on link at bounding box center [353, 210] width 168 height 6
click at [0, 0] on input "Parcourir" at bounding box center [0, 0] width 0 height 0
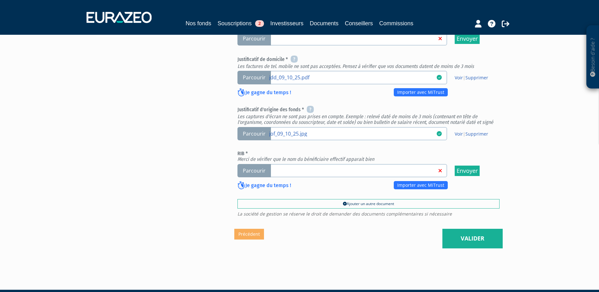
scroll to position [238, 0]
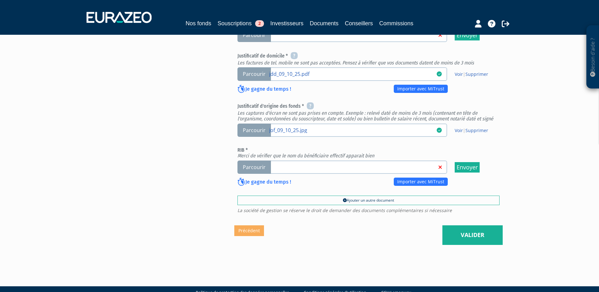
click at [307, 164] on link at bounding box center [353, 167] width 168 height 6
click at [0, 0] on input "Parcourir" at bounding box center [0, 0] width 0 height 0
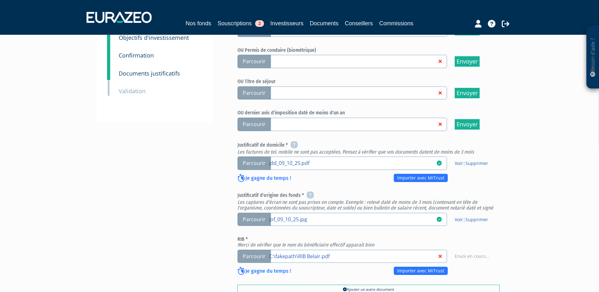
scroll to position [143, 0]
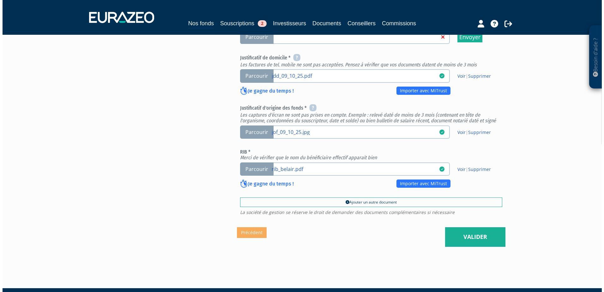
scroll to position [238, 0]
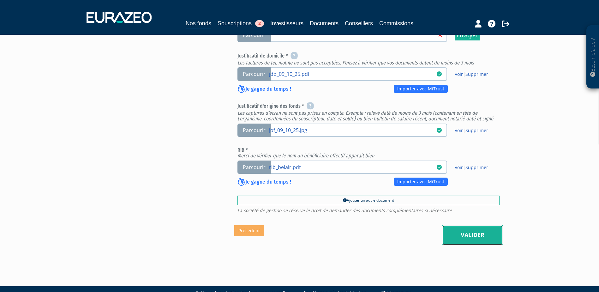
click at [486, 225] on link "Valider" at bounding box center [472, 235] width 60 height 20
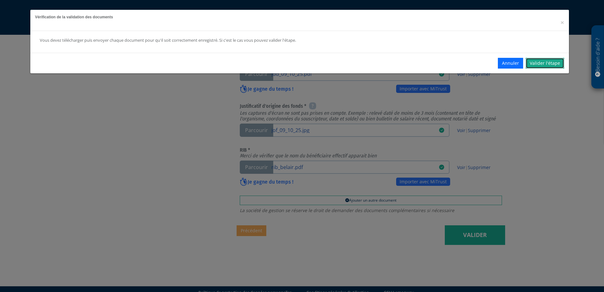
click at [545, 63] on link "Valider l'étape" at bounding box center [544, 63] width 39 height 11
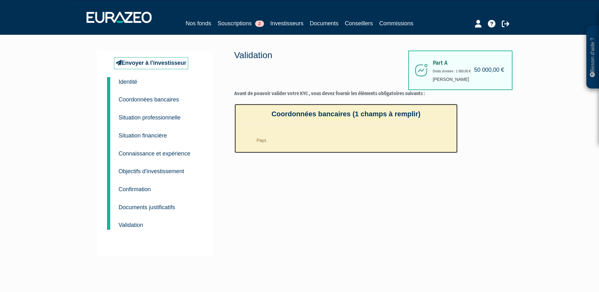
click at [262, 143] on li "Pays" at bounding box center [352, 139] width 201 height 16
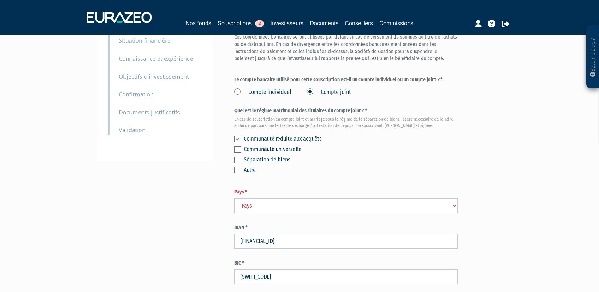
scroll to position [95, 0]
click at [260, 198] on select "Pays [GEOGRAPHIC_DATA] [GEOGRAPHIC_DATA] [GEOGRAPHIC_DATA] [GEOGRAPHIC_DATA] [G…" at bounding box center [345, 205] width 223 height 15
select select "75"
click at [234, 198] on select "Pays Afghanistan Afrique du Sud Albanie Algérie Allemagne Andorre" at bounding box center [345, 205] width 223 height 15
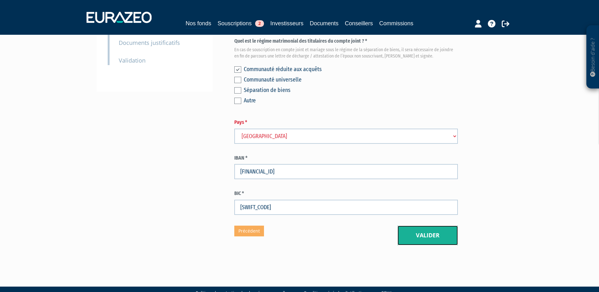
click at [415, 226] on button "Valider" at bounding box center [427, 235] width 60 height 20
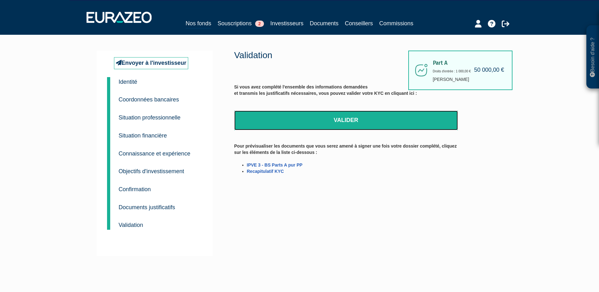
click at [343, 116] on link "Valider" at bounding box center [345, 120] width 223 height 20
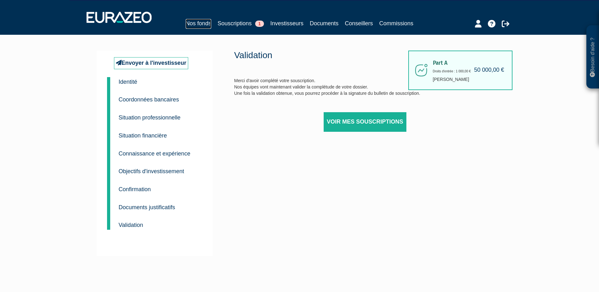
click at [203, 24] on link "Nos fonds" at bounding box center [199, 24] width 26 height 10
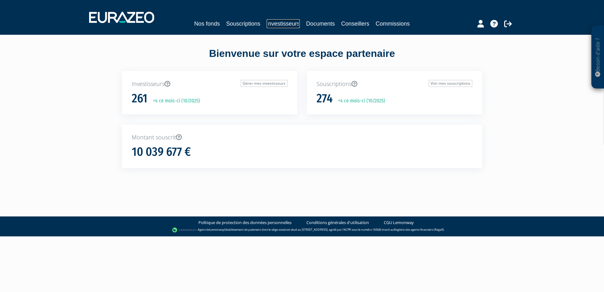
click at [290, 25] on link "Investisseurs" at bounding box center [282, 23] width 33 height 9
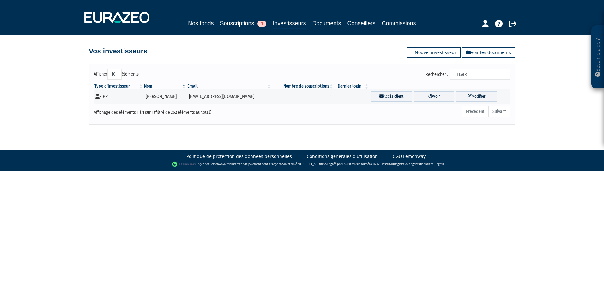
drag, startPoint x: 478, startPoint y: 74, endPoint x: 451, endPoint y: 72, distance: 26.5
click at [451, 72] on label "Rechercher : BELAIR" at bounding box center [467, 74] width 85 height 11
type input "LAVAUX"
click at [275, 95] on td "1" at bounding box center [302, 96] width 62 height 14
click at [155, 99] on td "[PERSON_NAME]" at bounding box center [164, 96] width 43 height 14
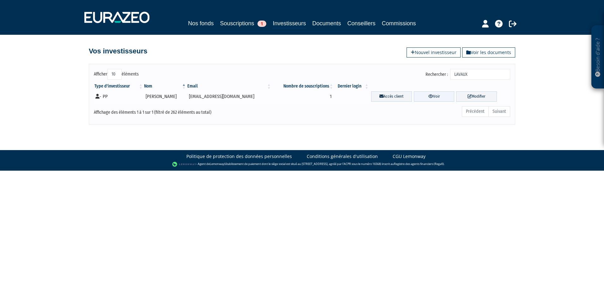
click at [424, 97] on link "Voir" at bounding box center [434, 96] width 41 height 10
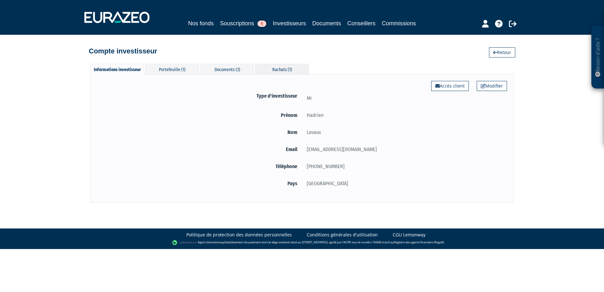
click at [275, 68] on div "Rachats (1)" at bounding box center [282, 69] width 54 height 10
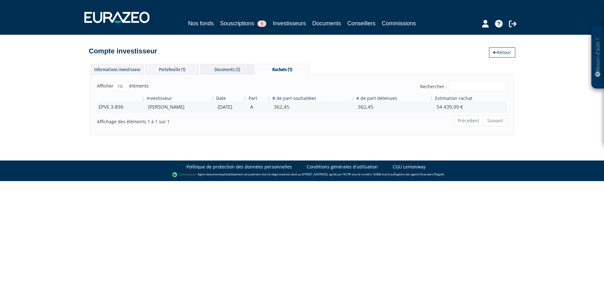
click at [215, 70] on div "Documents (3)" at bounding box center [227, 69] width 54 height 10
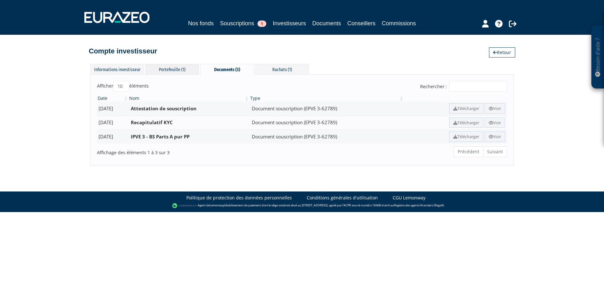
click at [185, 66] on div "Portefeuille (1)" at bounding box center [172, 69] width 54 height 10
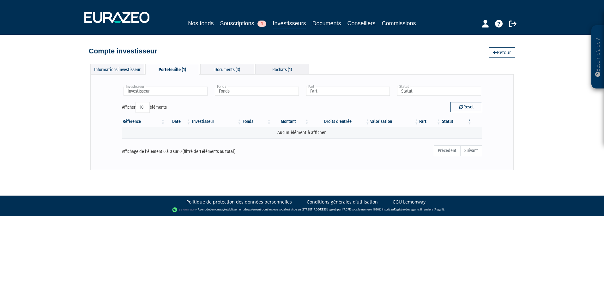
click at [290, 67] on div "Rachats (1)" at bounding box center [282, 69] width 54 height 10
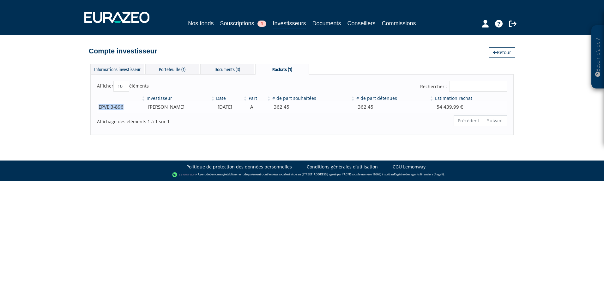
drag, startPoint x: 125, startPoint y: 107, endPoint x: 98, endPoint y: 108, distance: 26.8
click at [98, 108] on td "EPVE 3-896" at bounding box center [121, 106] width 49 height 11
